Goal: Find specific page/section

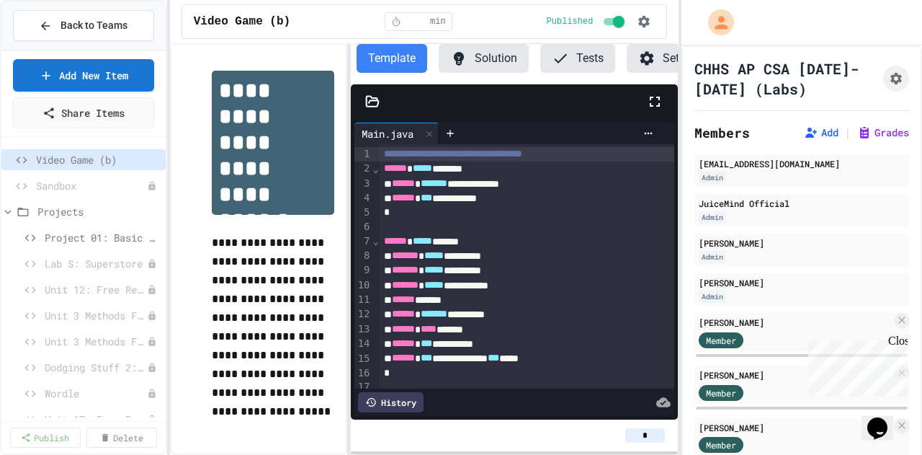
scroll to position [0, 32]
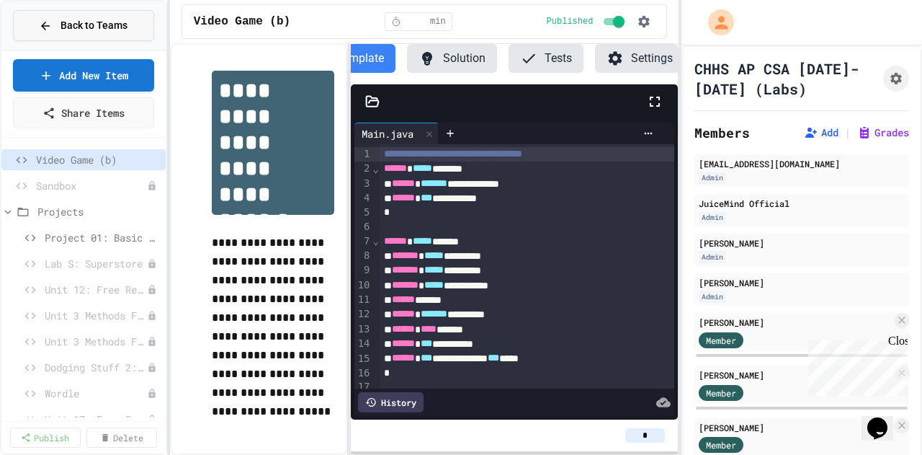
click at [75, 27] on span "Back to Teams" at bounding box center [94, 25] width 67 height 15
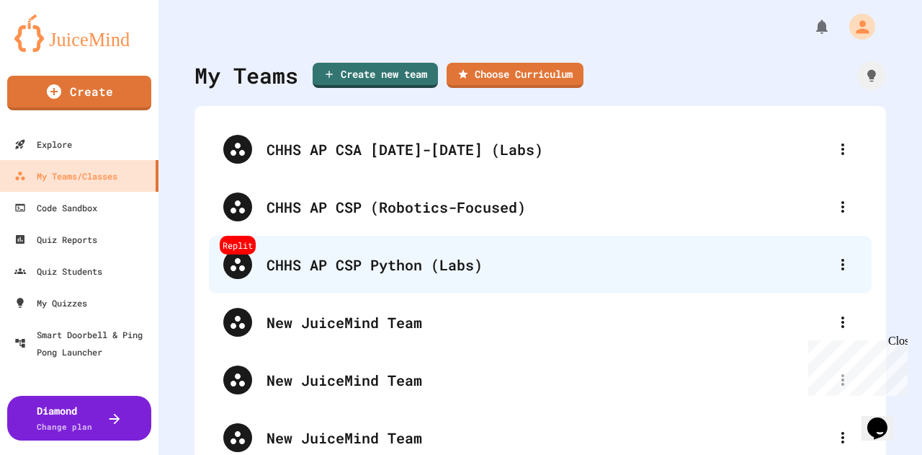
click at [348, 268] on div "CHHS AP CSP Python (Labs)" at bounding box center [548, 265] width 562 height 22
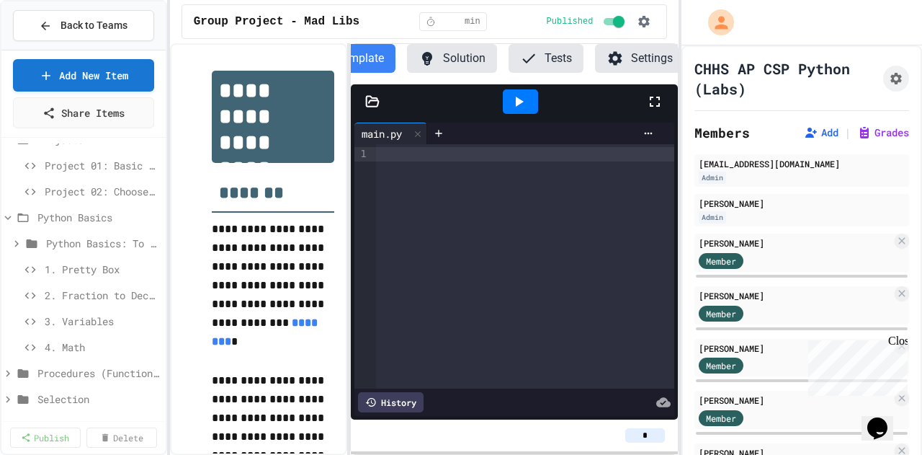
scroll to position [74, 0]
